Goal: Information Seeking & Learning: Learn about a topic

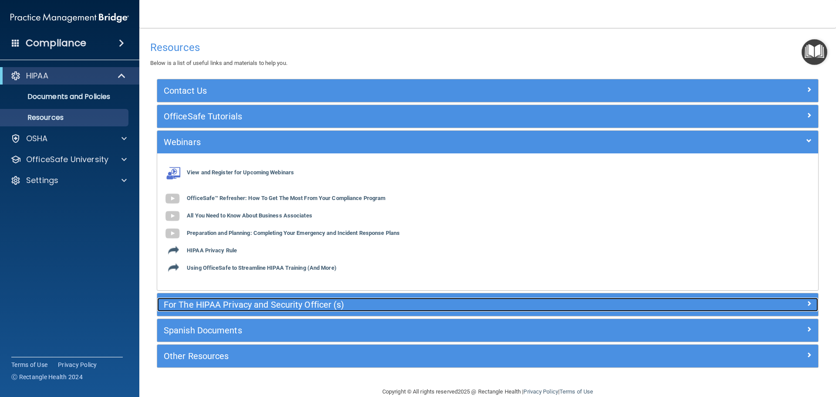
click at [275, 304] on h5 "For The HIPAA Privacy and Security Officer (s)" at bounding box center [405, 305] width 483 height 10
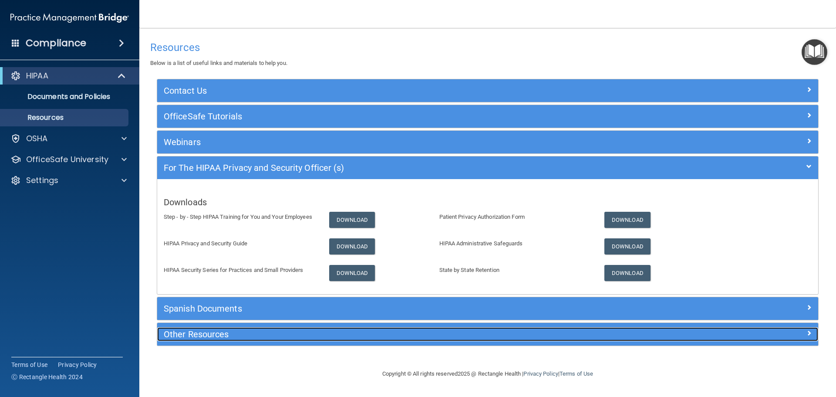
click at [218, 329] on h5 "Other Resources" at bounding box center [405, 334] width 483 height 10
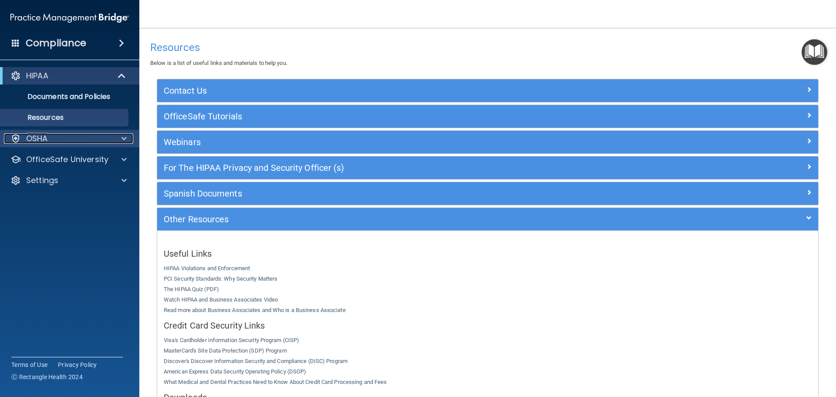
click at [113, 135] on div at bounding box center [123, 138] width 22 height 10
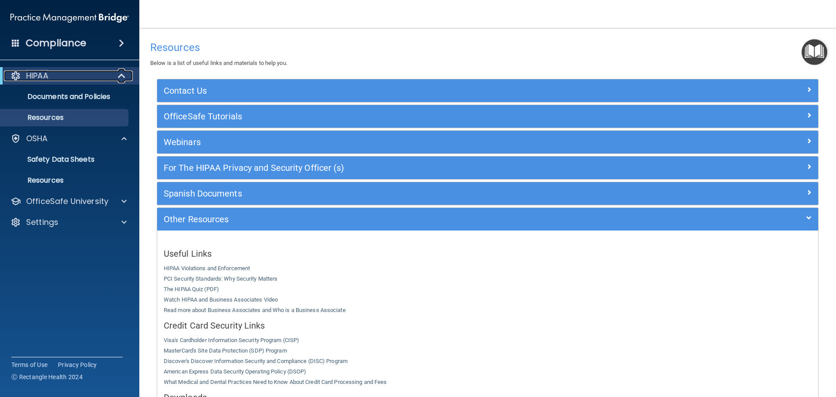
click at [122, 71] on span at bounding box center [122, 76] width 7 height 10
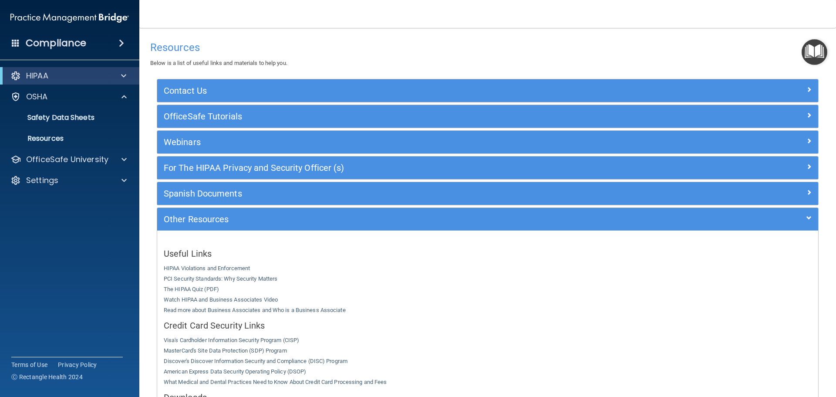
click at [120, 41] on span at bounding box center [121, 43] width 5 height 10
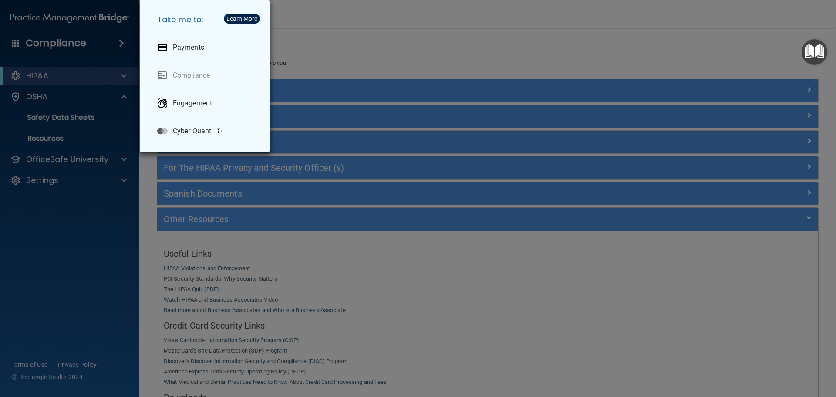
click at [347, 55] on div "Take me to: Payments Compliance Engagement Cyber Quant" at bounding box center [418, 198] width 836 height 397
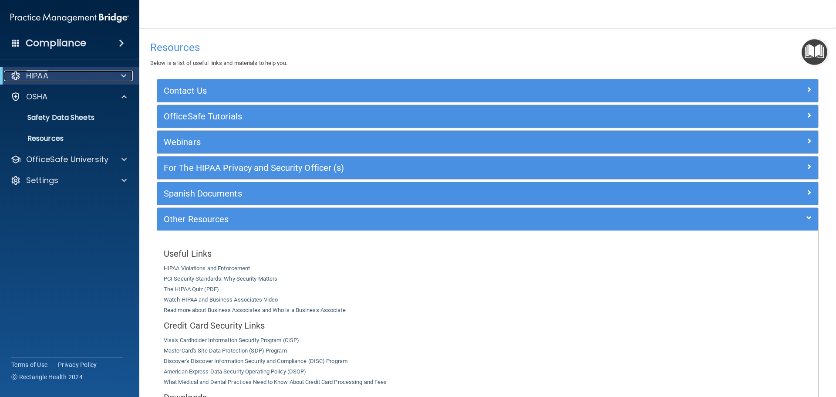
click at [122, 74] on span at bounding box center [123, 76] width 5 height 10
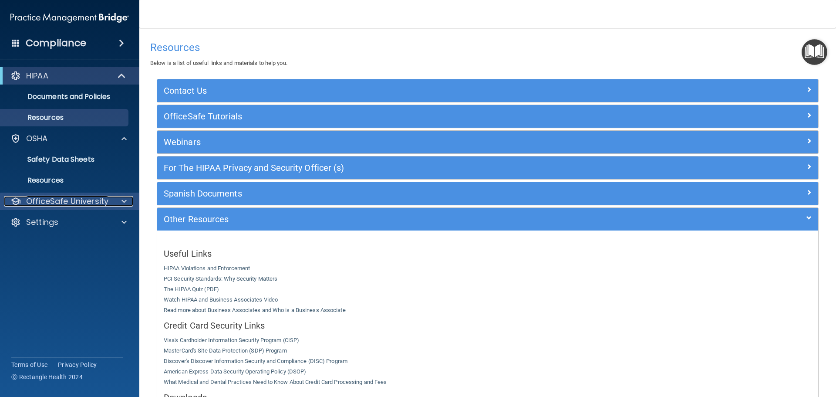
click at [123, 201] on span at bounding box center [123, 201] width 5 height 10
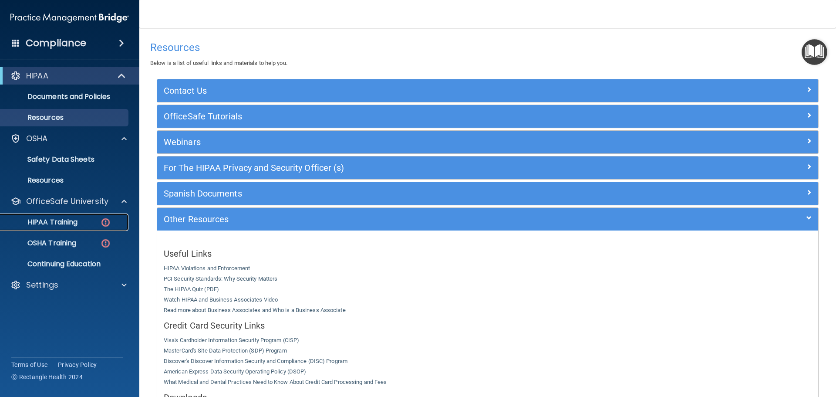
click at [101, 225] on img at bounding box center [105, 222] width 11 height 11
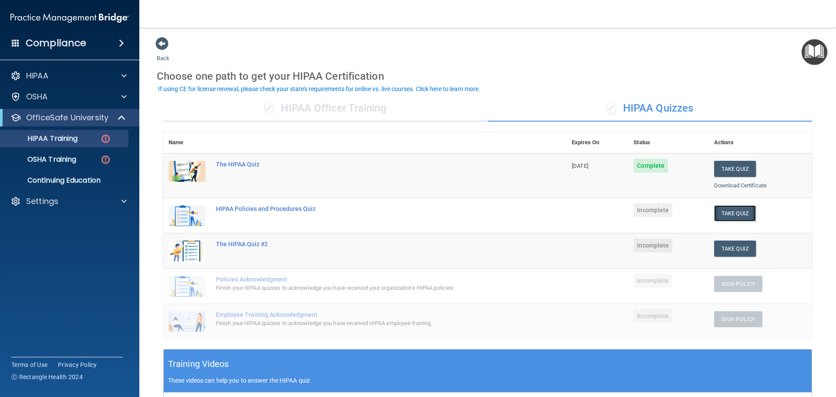
click at [734, 207] on button "Take Quiz" at bounding box center [735, 213] width 42 height 16
